Goal: Task Accomplishment & Management: Manage account settings

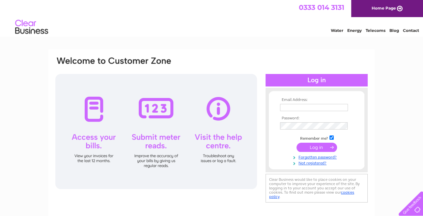
type input "[EMAIL_ADDRESS][DOMAIN_NAME]"
click at [305, 148] on input "submit" at bounding box center [316, 147] width 40 height 9
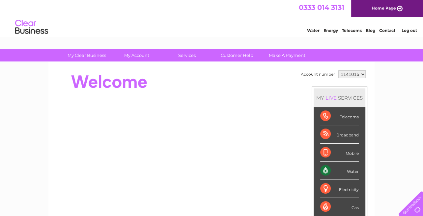
click at [344, 171] on div "Water" at bounding box center [339, 171] width 39 height 18
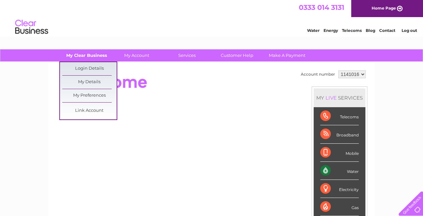
click at [88, 56] on link "My Clear Business" at bounding box center [87, 55] width 54 height 12
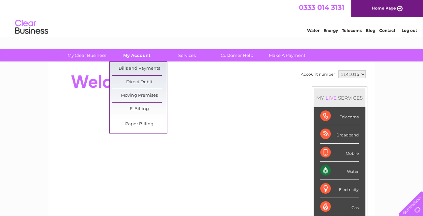
click at [138, 59] on link "My Account" at bounding box center [137, 55] width 54 height 12
click at [137, 67] on link "Bills and Payments" at bounding box center [139, 68] width 54 height 13
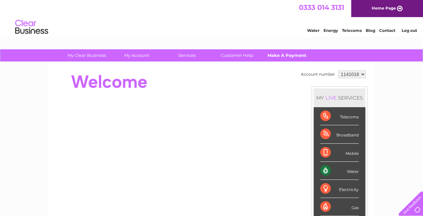
click at [292, 56] on link "Make A Payment" at bounding box center [287, 55] width 54 height 12
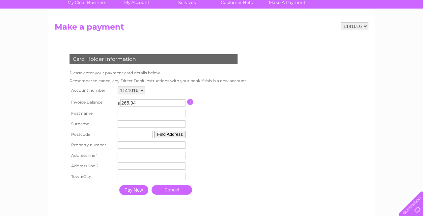
scroll to position [66, 0]
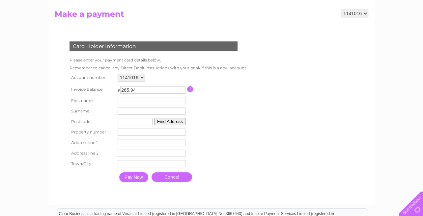
click at [141, 77] on select "1141016" at bounding box center [131, 78] width 27 height 8
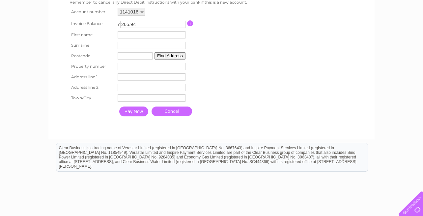
scroll to position [0, 0]
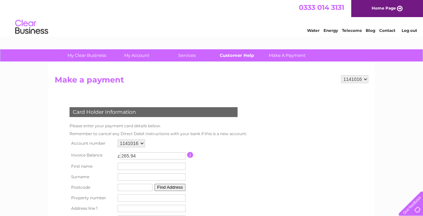
click at [240, 55] on link "Customer Help" at bounding box center [237, 55] width 54 height 12
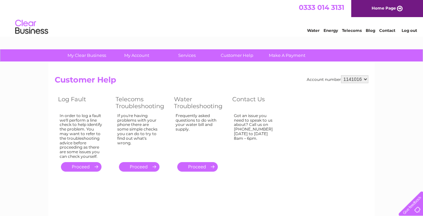
click at [363, 80] on select "1141016" at bounding box center [354, 79] width 27 height 8
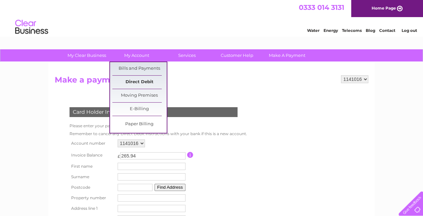
click at [141, 81] on link "Direct Debit" at bounding box center [139, 82] width 54 height 13
click at [140, 81] on link "Direct Debit" at bounding box center [139, 82] width 54 height 13
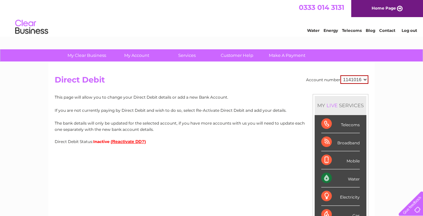
click at [129, 142] on button "(Reactivate DD?)" at bounding box center [128, 141] width 35 height 5
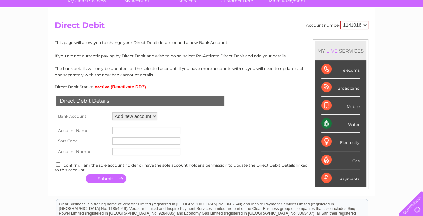
scroll to position [66, 0]
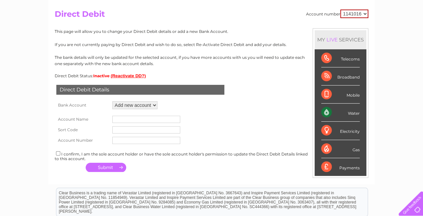
click at [138, 105] on select "Add new account ****2999" at bounding box center [134, 105] width 45 height 8
click at [152, 105] on select "Add new account ****2999" at bounding box center [134, 105] width 45 height 8
click at [132, 121] on input "text" at bounding box center [146, 119] width 68 height 7
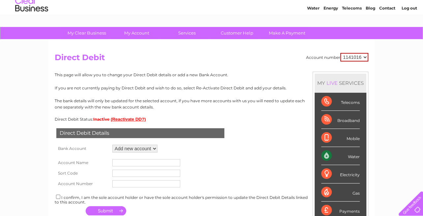
scroll to position [33, 0]
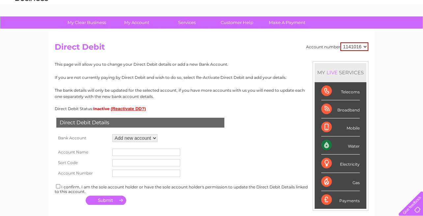
click at [125, 108] on button "(Reactivate DD?)" at bounding box center [128, 108] width 35 height 5
click at [119, 152] on input "text" at bounding box center [146, 152] width 68 height 7
type input "milnsbridge masonic hall ctee"
click at [132, 163] on input "text" at bounding box center [146, 162] width 68 height 7
type input "309443"
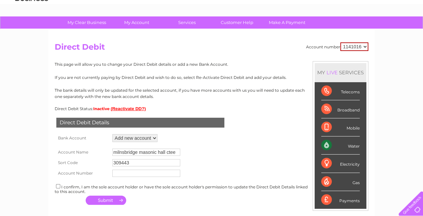
click at [117, 174] on input "text" at bounding box center [146, 173] width 68 height 7
type input "02342999"
click at [58, 185] on input "checkbox" at bounding box center [58, 186] width 4 height 4
checkbox input "true"
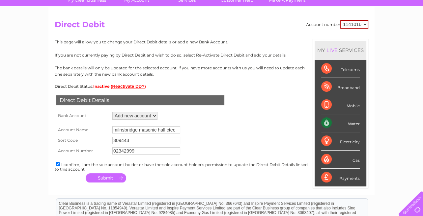
scroll to position [66, 0]
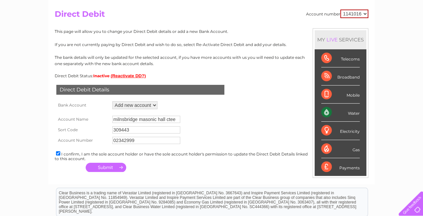
click at [99, 167] on button "button" at bounding box center [106, 167] width 40 height 9
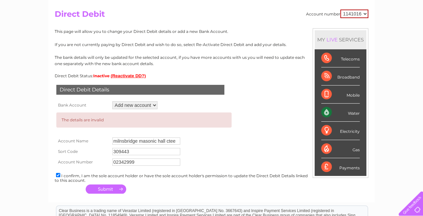
click at [153, 106] on select "Add new account ****2999" at bounding box center [134, 105] width 45 height 8
select select "1166435"
click at [112, 101] on select "Add new account ****2999" at bounding box center [134, 105] width 45 height 8
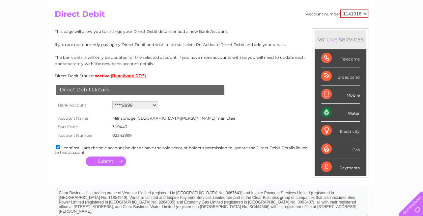
click at [110, 161] on button "button" at bounding box center [106, 161] width 40 height 9
